Goal: Find specific page/section

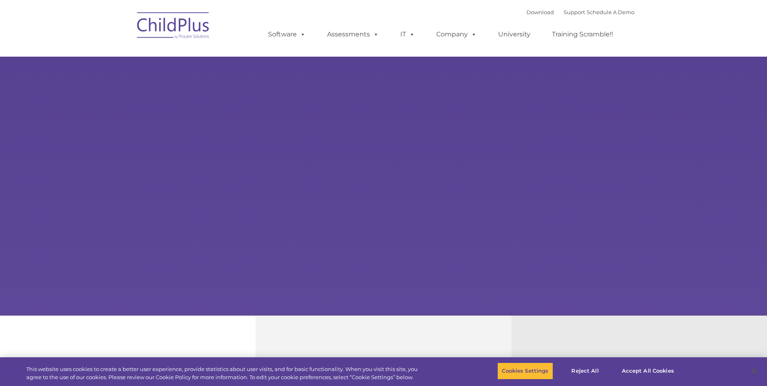
select select "MEDIUM"
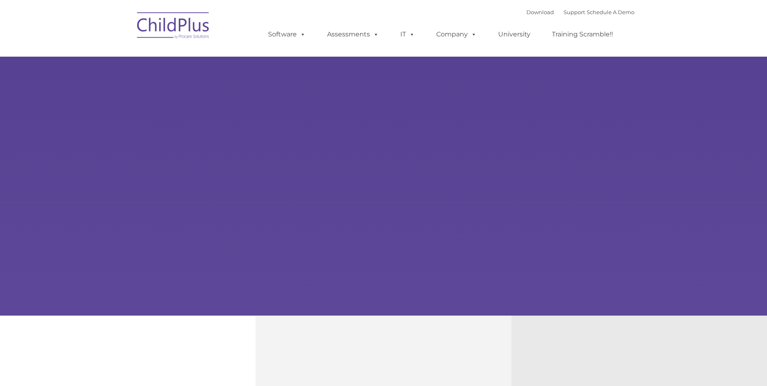
type input ""
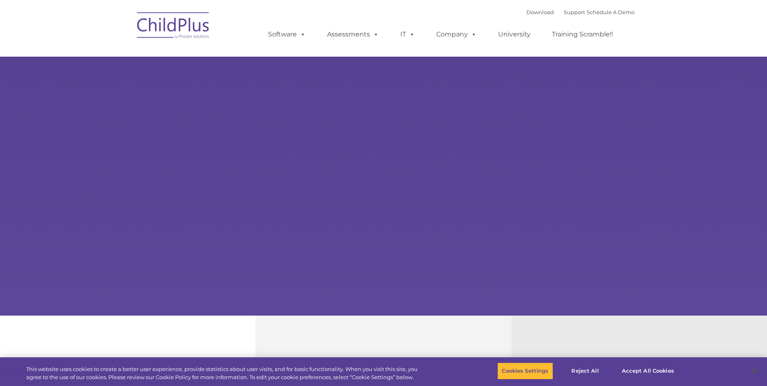
select select "MEDIUM"
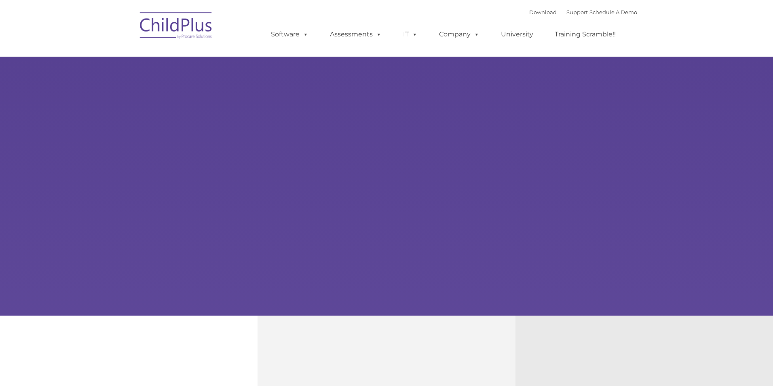
type input ""
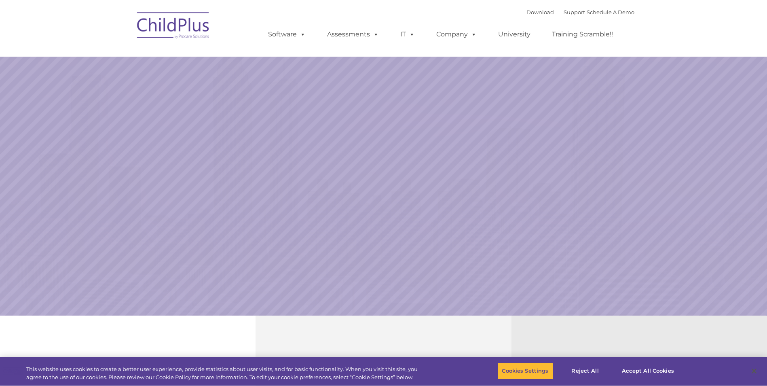
select select "MEDIUM"
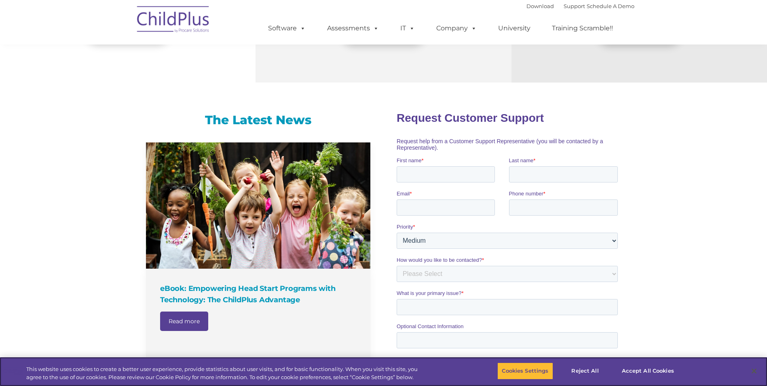
scroll to position [417, 0]
